Goal: Task Accomplishment & Management: Manage account settings

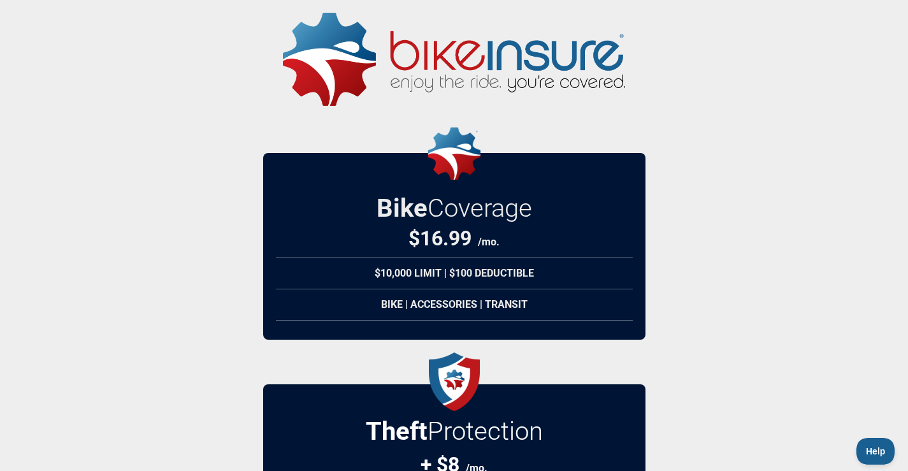
click at [380, 56] on img at bounding box center [454, 59] width 342 height 93
click at [356, 51] on img at bounding box center [454, 59] width 342 height 93
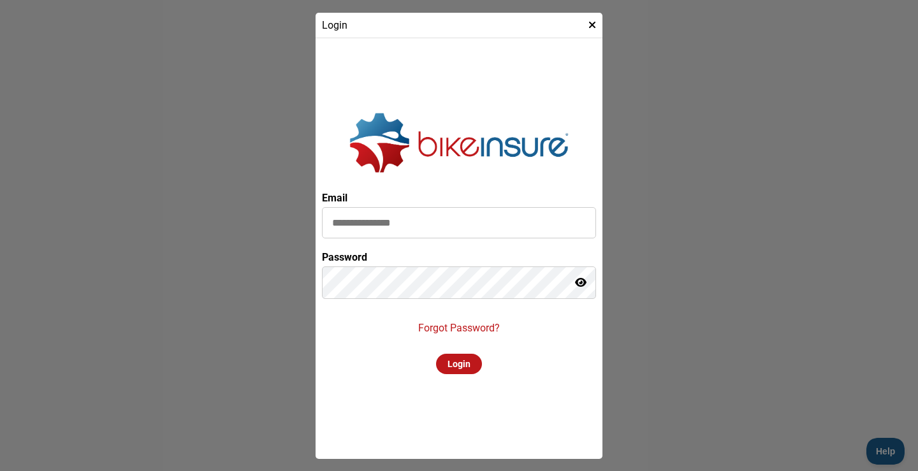
click at [423, 232] on input at bounding box center [459, 222] width 274 height 31
type input "**********"
click at [447, 326] on p "Forgot Password?" at bounding box center [459, 328] width 82 height 12
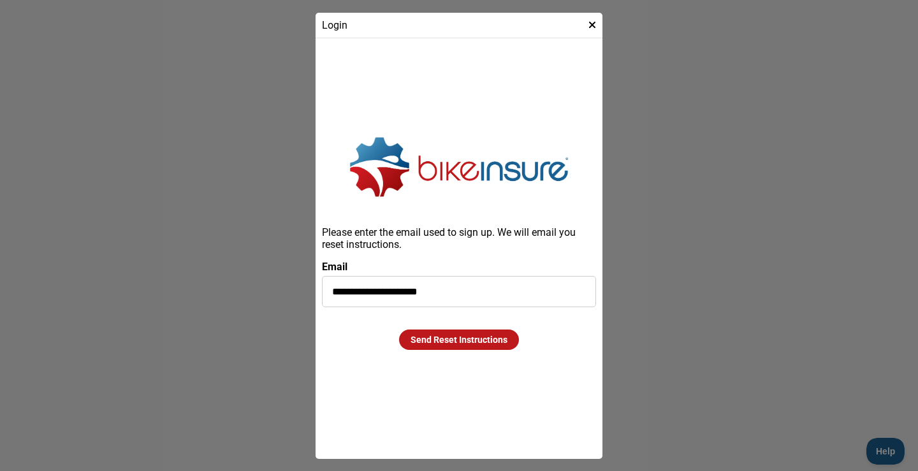
click at [474, 343] on div "Send Reset Instructions" at bounding box center [459, 339] width 120 height 20
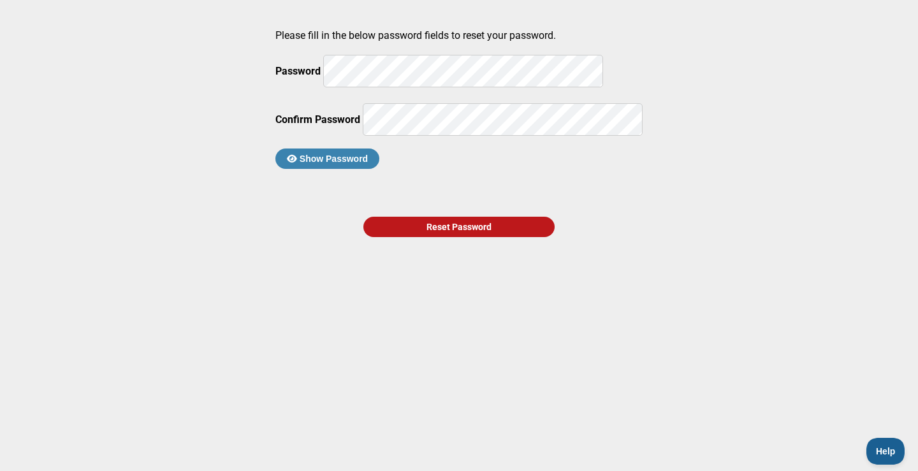
click at [438, 237] on div "Reset Password" at bounding box center [458, 227] width 191 height 20
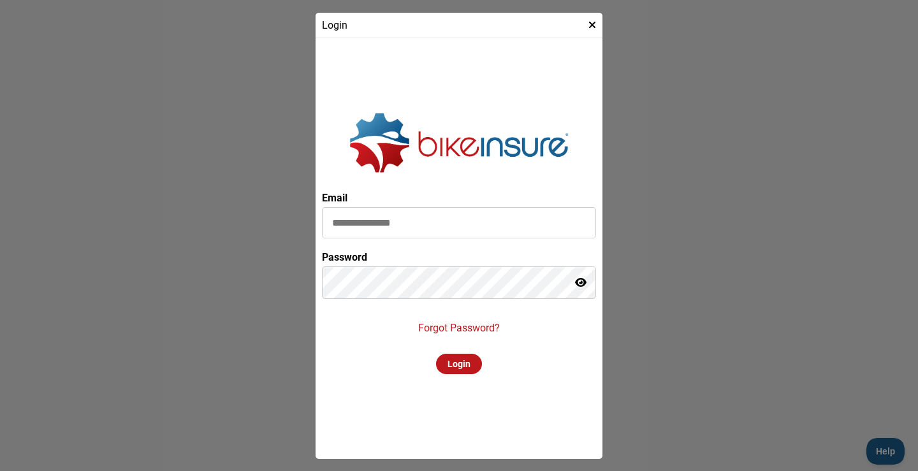
click at [388, 214] on input at bounding box center [459, 222] width 274 height 31
type input "**********"
click at [451, 358] on div "Login" at bounding box center [459, 364] width 46 height 20
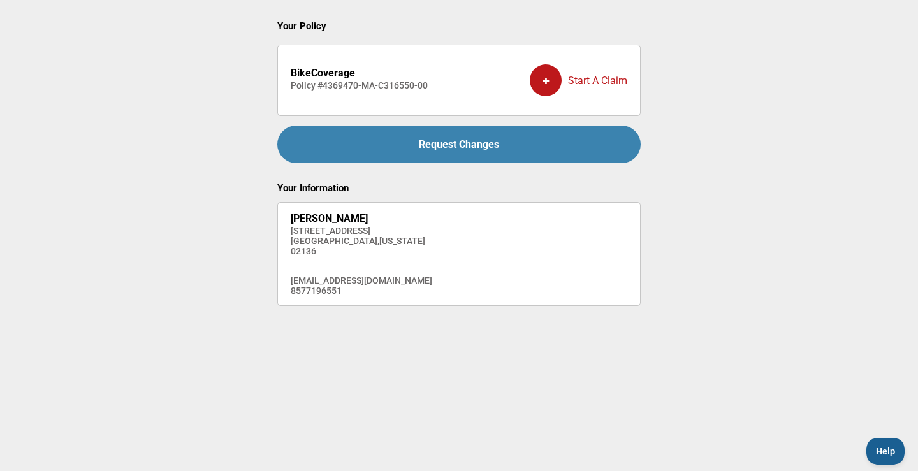
click at [359, 85] on h4 "Policy # 4369470-MA-C316550-00" at bounding box center [359, 85] width 137 height 10
click at [381, 140] on div "Request Changes" at bounding box center [458, 145] width 363 height 38
click at [344, 260] on div "[PERSON_NAME] [STREET_ADDRESS][US_STATE] [EMAIL_ADDRESS][DOMAIN_NAME] 8577196551" at bounding box center [361, 253] width 141 height 83
click at [369, 83] on h4 "Policy # 4369470-MA-C316550-00" at bounding box center [359, 85] width 137 height 10
click at [322, 71] on strong "BikeCoverage" at bounding box center [323, 73] width 64 height 12
